Goal: Task Accomplishment & Management: Complete application form

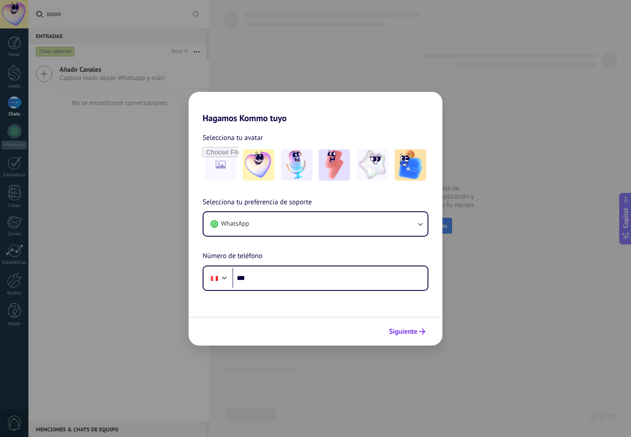
click at [421, 335] on button "Siguiente" at bounding box center [407, 331] width 44 height 15
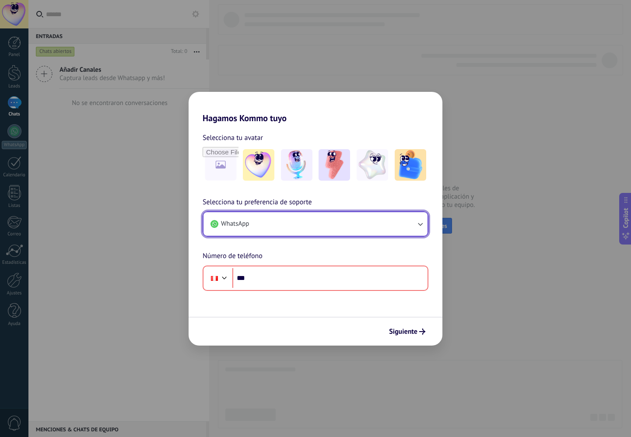
click at [396, 221] on button "WhatsApp" at bounding box center [316, 224] width 224 height 24
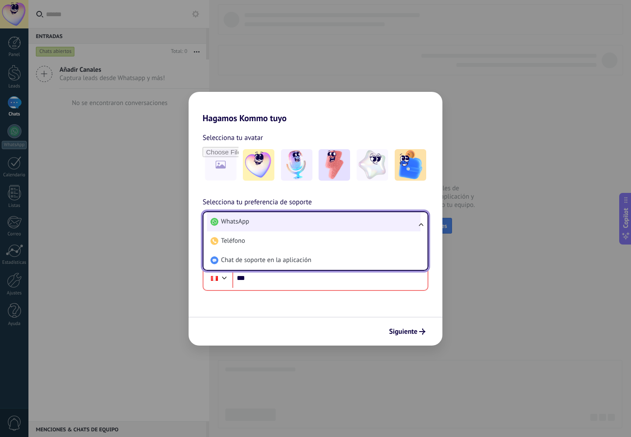
click at [344, 222] on li "WhatsApp" at bounding box center [314, 221] width 214 height 19
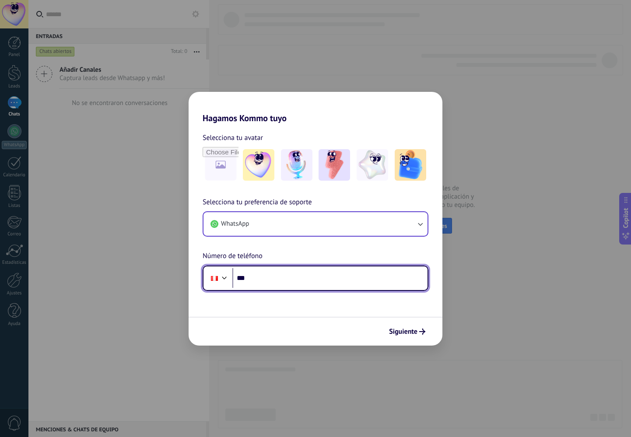
click at [295, 280] on input "***" at bounding box center [329, 278] width 195 height 20
type input "**********"
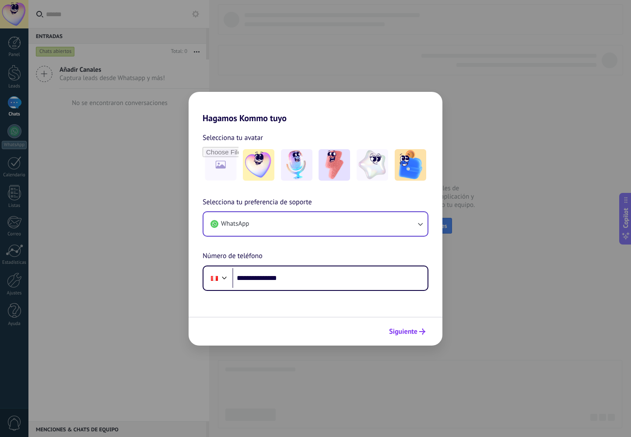
click at [413, 337] on button "Siguiente" at bounding box center [407, 331] width 44 height 15
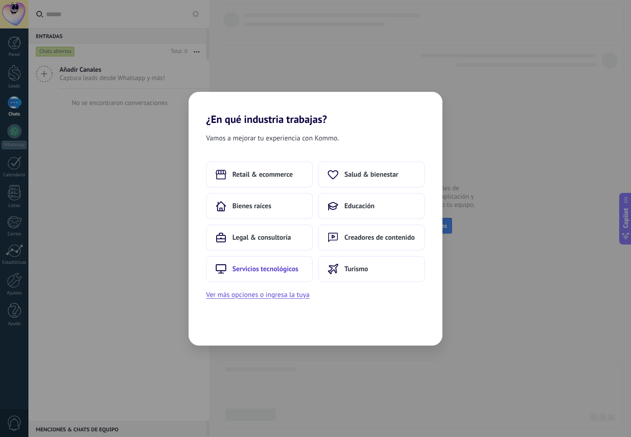
click at [283, 263] on button "Servicios tecnológicos" at bounding box center [259, 269] width 107 height 26
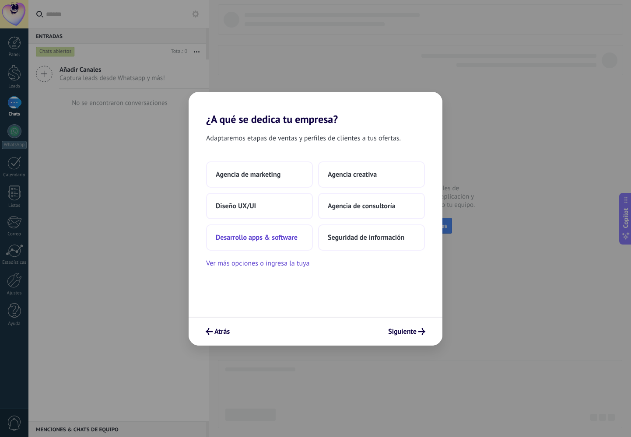
click at [276, 235] on span "Desarrollo apps & software" at bounding box center [257, 237] width 82 height 9
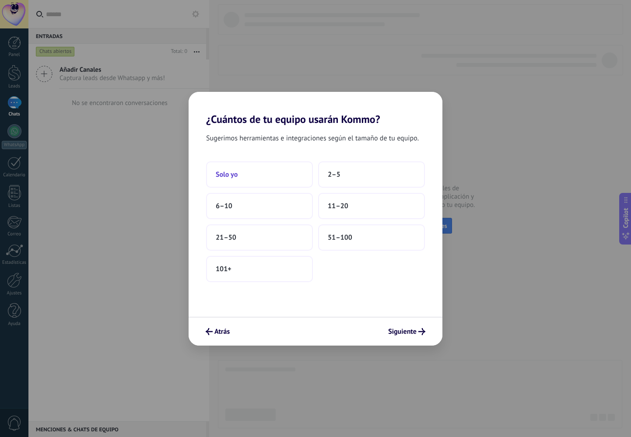
click at [268, 184] on button "Solo yo" at bounding box center [259, 175] width 107 height 26
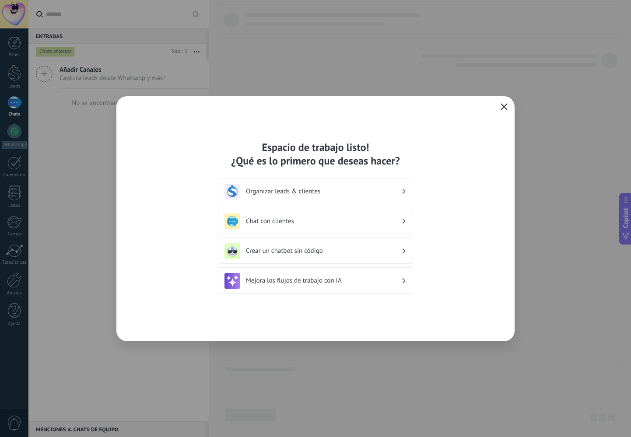
click at [503, 105] on icon "button" at bounding box center [504, 106] width 7 height 7
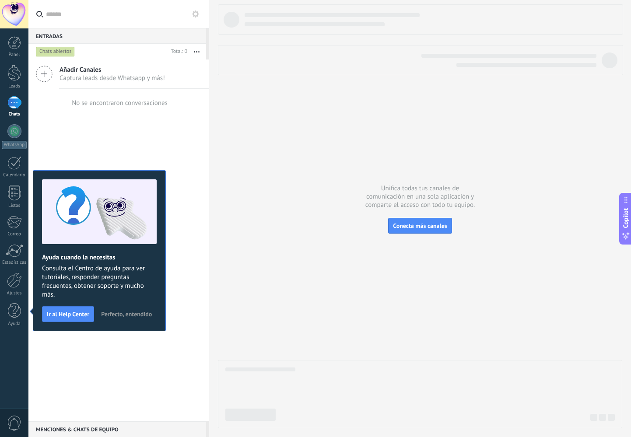
click at [79, 135] on div "Añadir Canales Captura leads desde Whatsapp y más! No se encontraron conversaci…" at bounding box center [118, 241] width 181 height 362
click at [43, 76] on icon at bounding box center [44, 74] width 17 height 17
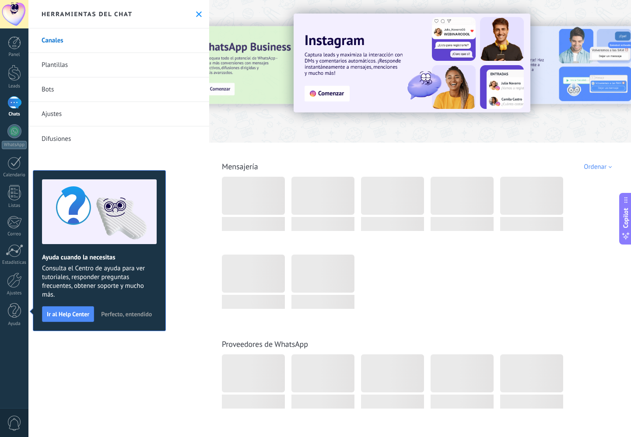
click at [130, 314] on span "Perfecto, entendido" at bounding box center [126, 314] width 51 height 6
